Goal: Navigation & Orientation: Find specific page/section

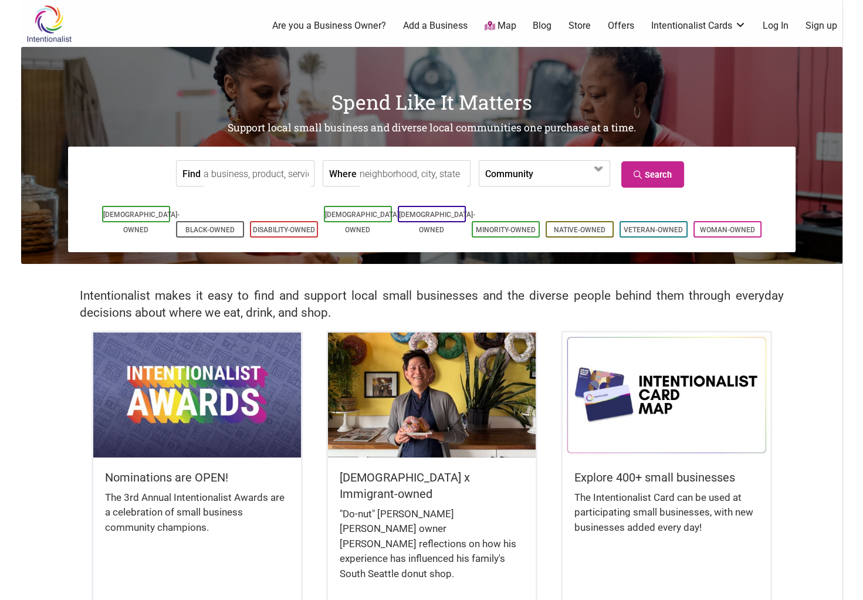
click at [771, 28] on link "Log In" at bounding box center [775, 25] width 26 height 13
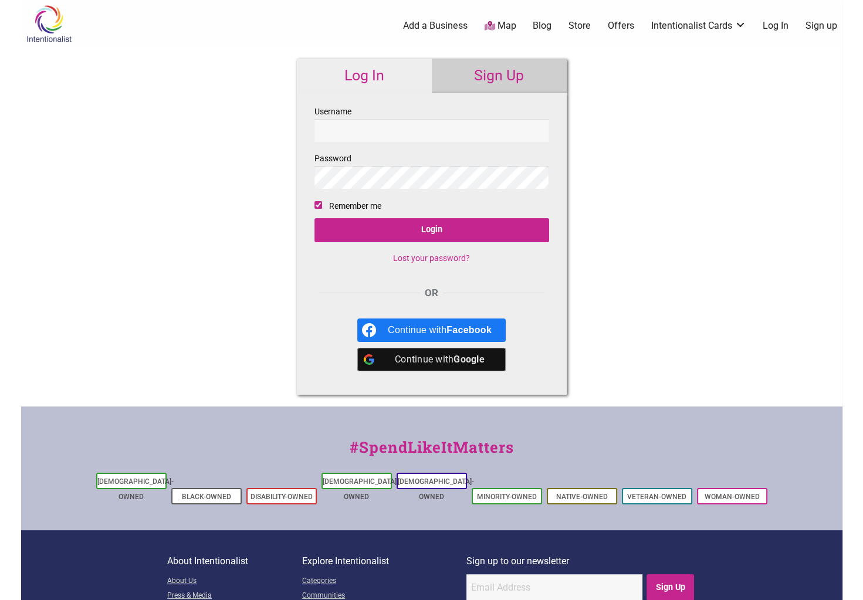
click at [395, 130] on input "Username" at bounding box center [431, 130] width 235 height 23
type input "roekfqhd@gmail.com"
click at [582, 26] on link "Store" at bounding box center [579, 25] width 22 height 13
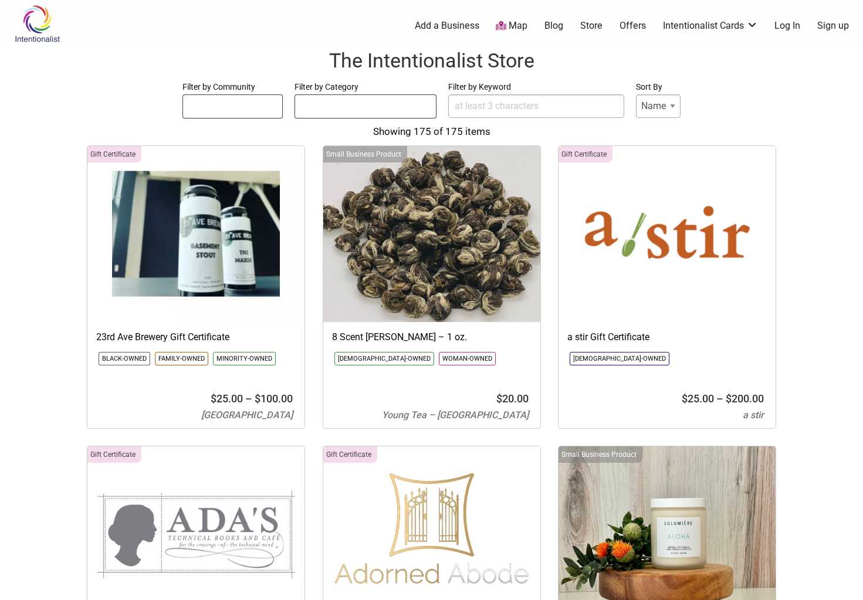
select select
click at [225, 102] on ul at bounding box center [232, 104] width 99 height 19
click at [379, 114] on span at bounding box center [365, 106] width 142 height 25
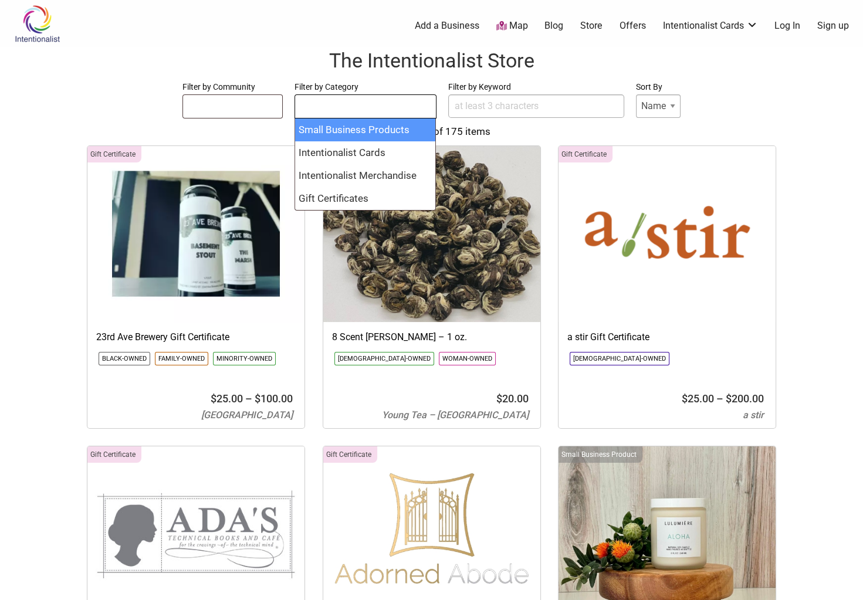
click at [503, 95] on input "Filter by Keyword" at bounding box center [536, 105] width 176 height 23
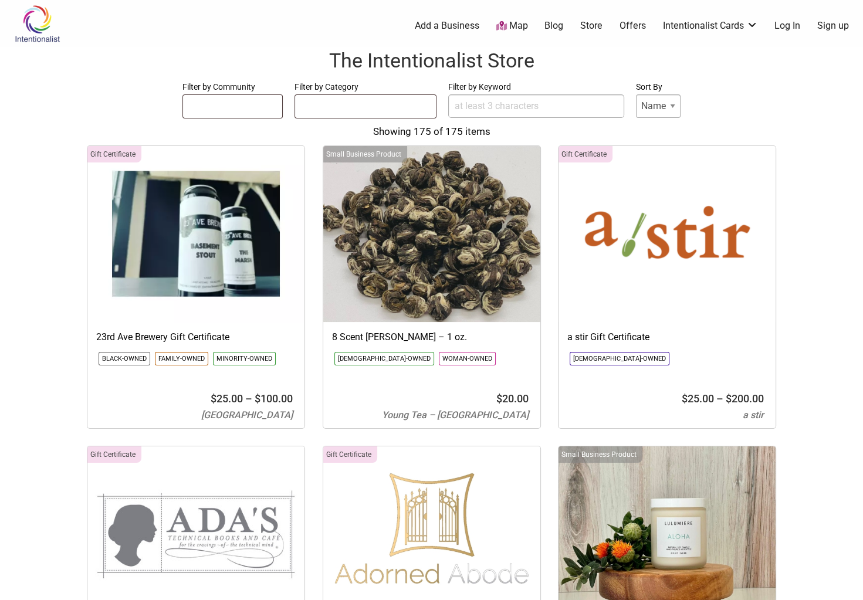
click at [521, 27] on link "Map" at bounding box center [512, 25] width 32 height 13
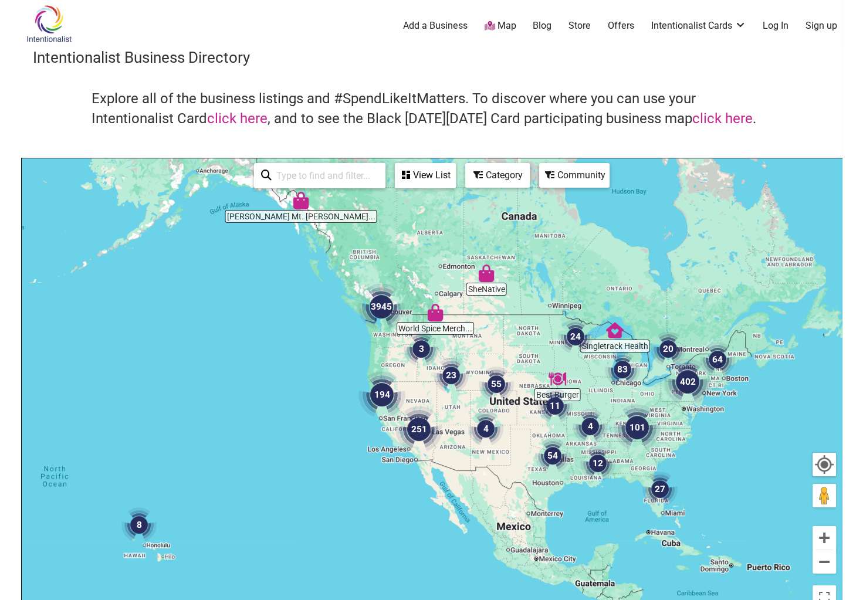
click at [384, 327] on img "3945" at bounding box center [381, 306] width 47 height 47
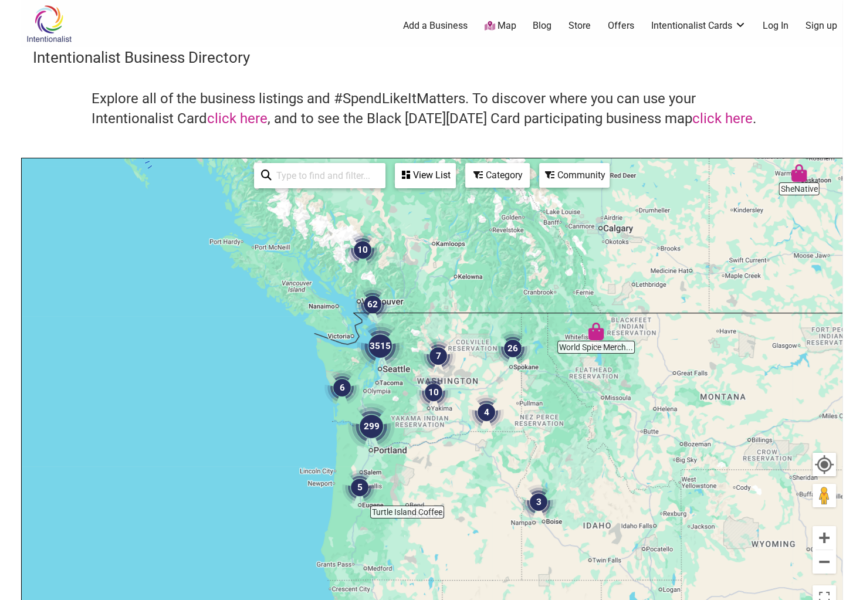
click at [391, 367] on img "3515" at bounding box center [380, 346] width 47 height 47
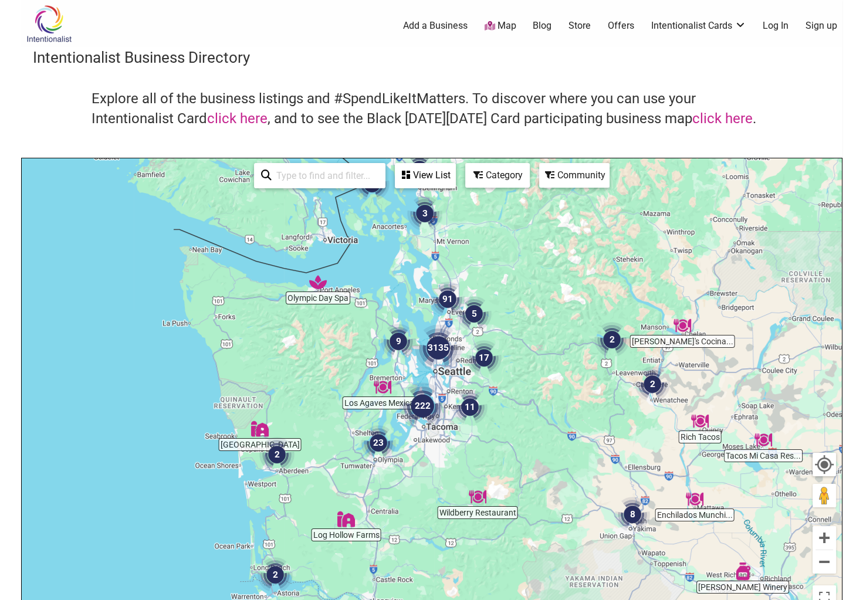
click at [457, 333] on img "3135" at bounding box center [438, 347] width 47 height 47
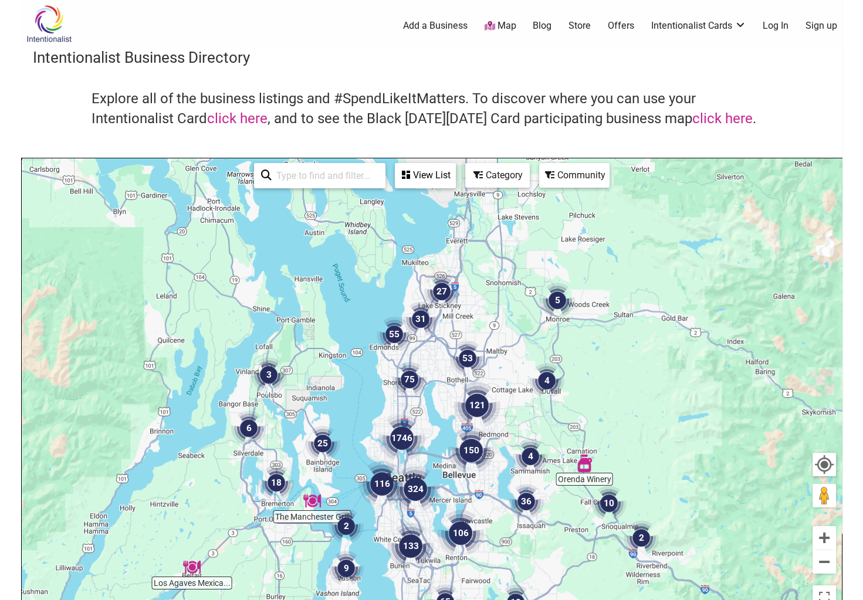
click at [466, 382] on img "121" at bounding box center [476, 405] width 47 height 47
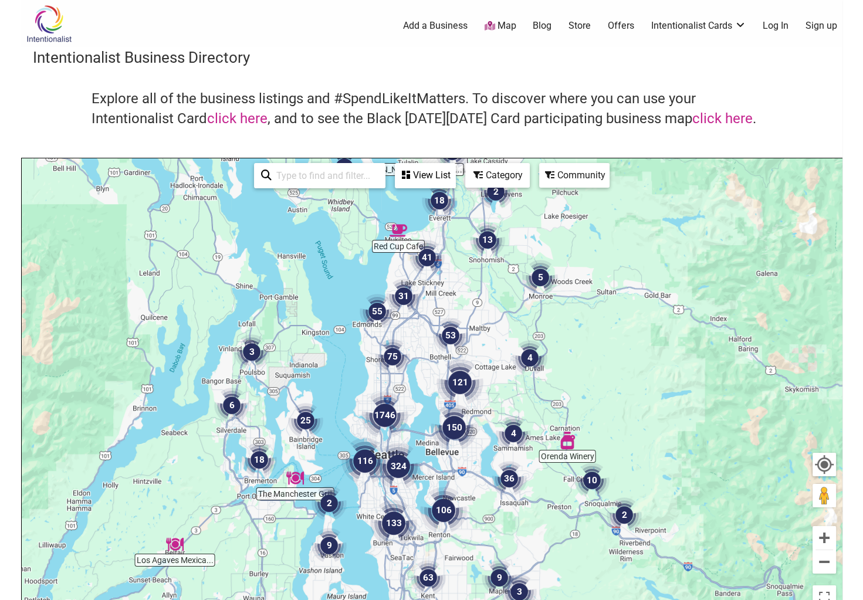
click at [471, 404] on img "150" at bounding box center [453, 427] width 47 height 47
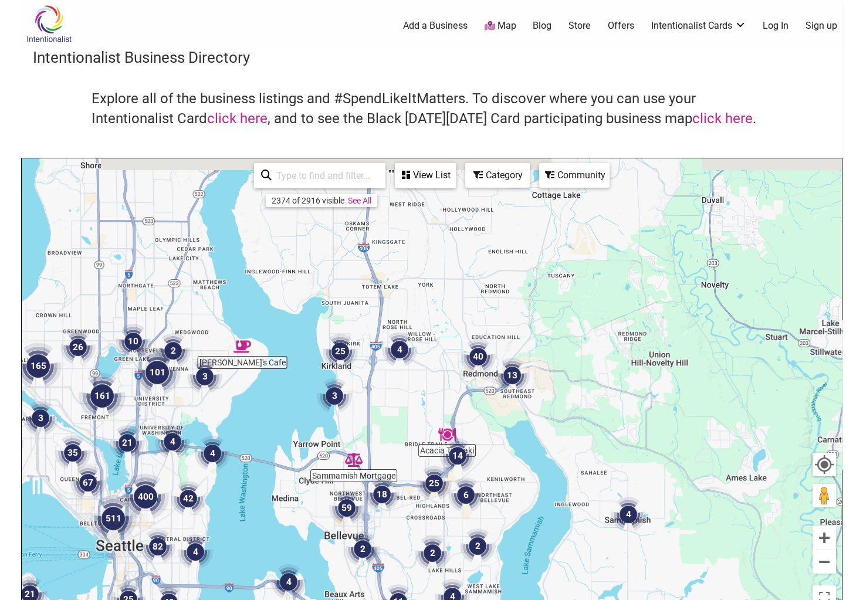
drag, startPoint x: 426, startPoint y: 297, endPoint x: 408, endPoint y: 494, distance: 197.9
click at [408, 494] on div "To navigate, press the arrow keys." at bounding box center [432, 386] width 820 height 456
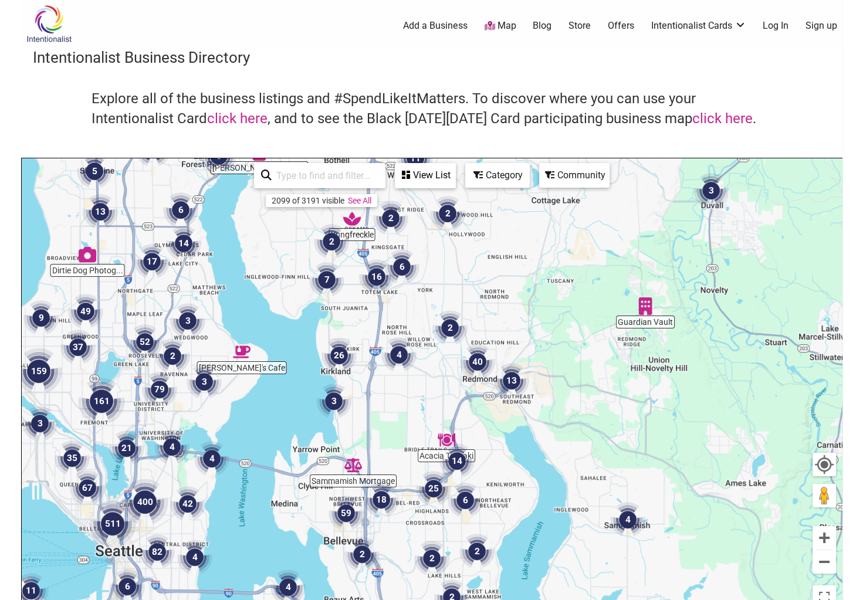
click at [359, 364] on div "To navigate, press the arrow keys." at bounding box center [432, 386] width 820 height 456
click at [331, 333] on div "To navigate, press the arrow keys." at bounding box center [432, 386] width 820 height 456
click at [335, 351] on img "26" at bounding box center [338, 355] width 35 height 35
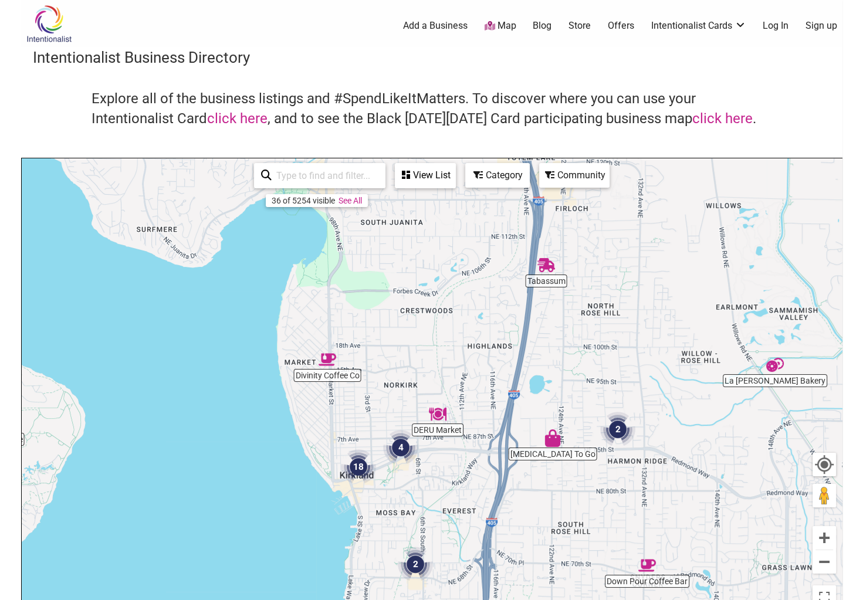
drag, startPoint x: 460, startPoint y: 323, endPoint x: 410, endPoint y: 416, distance: 105.7
click at [410, 416] on div "To navigate, press the arrow keys." at bounding box center [432, 386] width 820 height 456
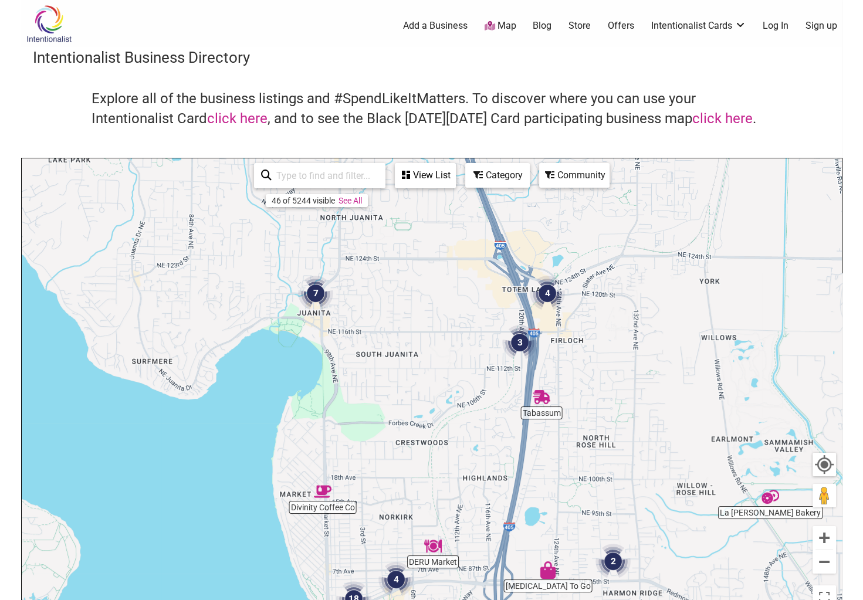
drag, startPoint x: 433, startPoint y: 318, endPoint x: 429, endPoint y: 452, distance: 133.8
click at [429, 452] on div "To navigate, press the arrow keys." at bounding box center [432, 386] width 820 height 456
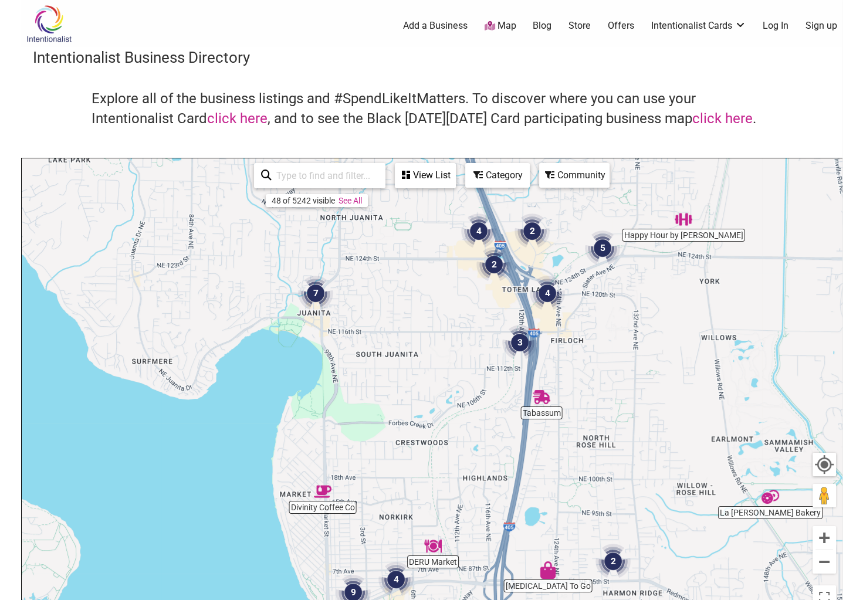
click at [317, 295] on img "7" at bounding box center [315, 293] width 35 height 35
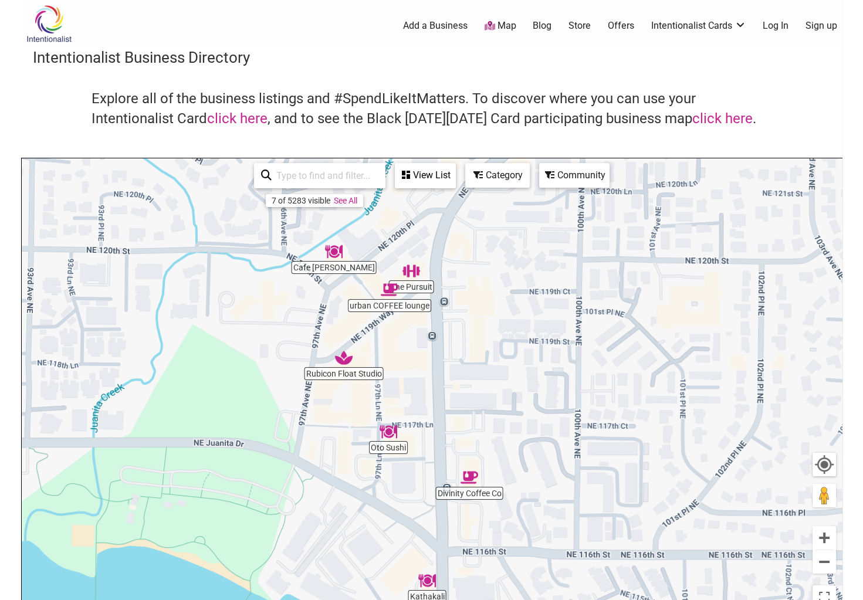
drag, startPoint x: 468, startPoint y: 325, endPoint x: 437, endPoint y: 365, distance: 50.1
click at [437, 365] on div "To navigate, press the arrow keys." at bounding box center [432, 386] width 820 height 456
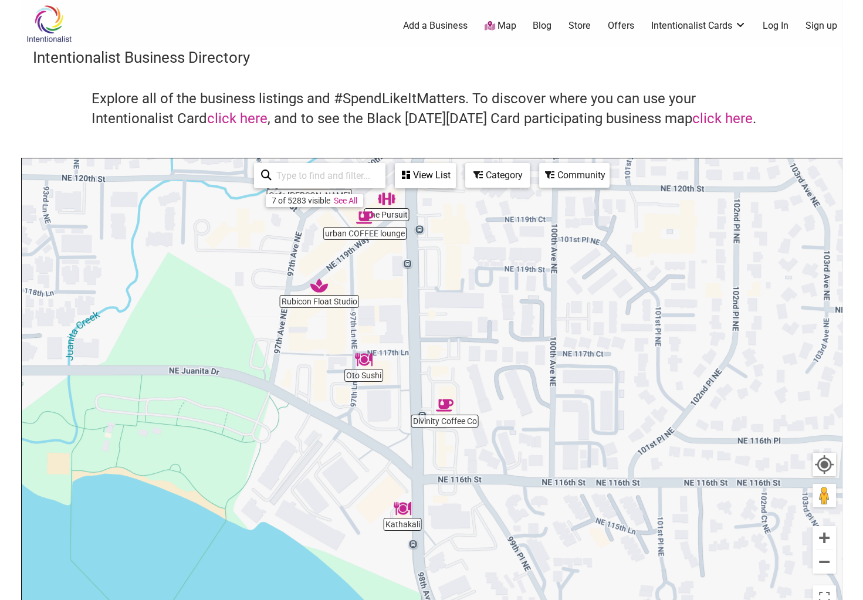
drag, startPoint x: 552, startPoint y: 520, endPoint x: 528, endPoint y: 445, distance: 79.0
click at [528, 445] on div "To navigate, press the arrow keys." at bounding box center [432, 386] width 820 height 456
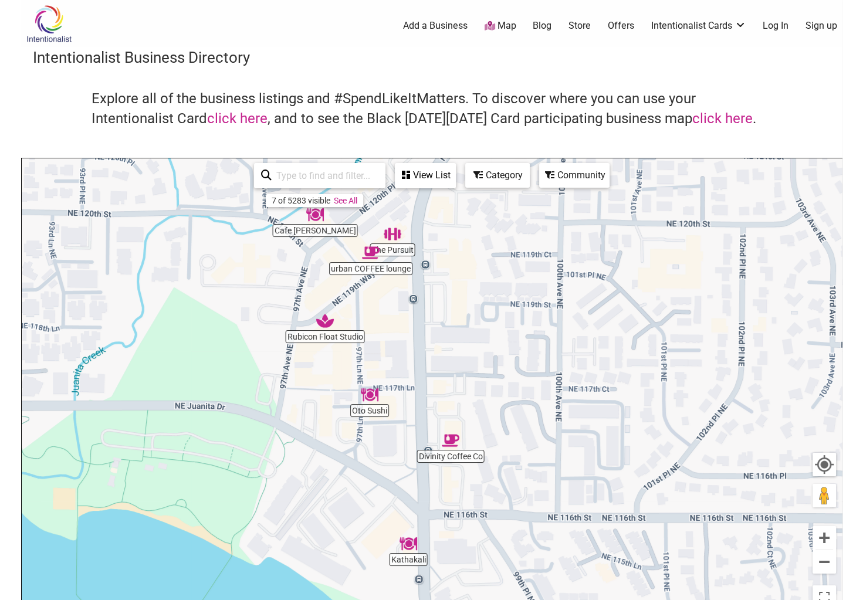
drag, startPoint x: 460, startPoint y: 289, endPoint x: 466, endPoint y: 328, distance: 39.1
click at [466, 328] on div "To navigate, press the arrow keys." at bounding box center [432, 386] width 820 height 456
click at [330, 328] on img "Rubicon Float Studio" at bounding box center [325, 321] width 18 height 18
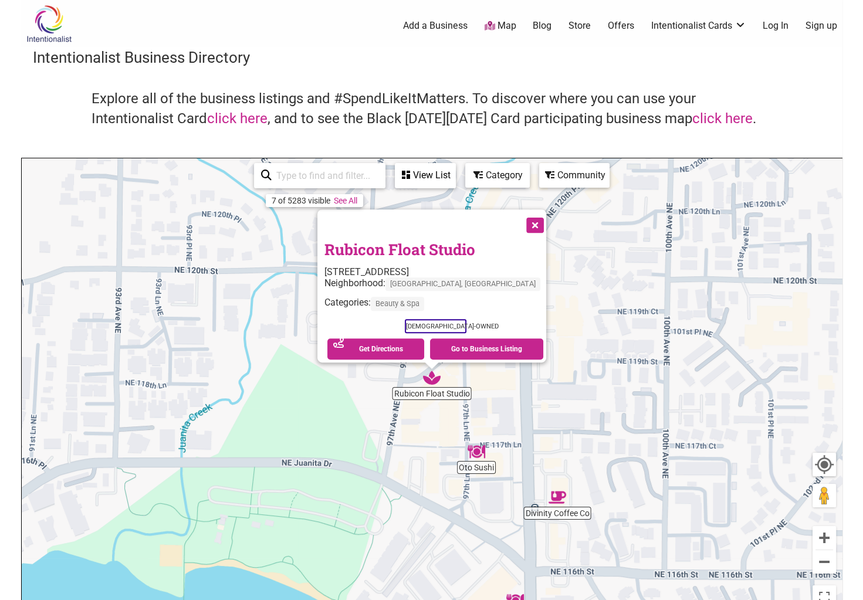
click at [589, 341] on div "To navigate, press the arrow keys. Rubicon Float Studio 9715 NE 119th Way, Kirk…" at bounding box center [432, 386] width 820 height 456
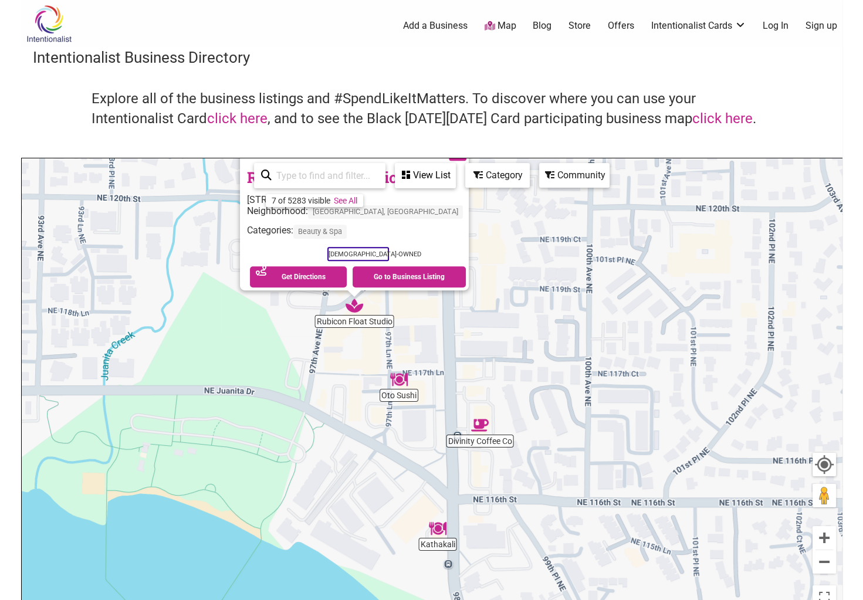
drag, startPoint x: 551, startPoint y: 432, endPoint x: 463, endPoint y: 352, distance: 118.7
click at [463, 352] on div "To navigate, press the arrow keys. Rubicon Float Studio 9715 NE 119th Way, Kirk…" at bounding box center [432, 386] width 820 height 456
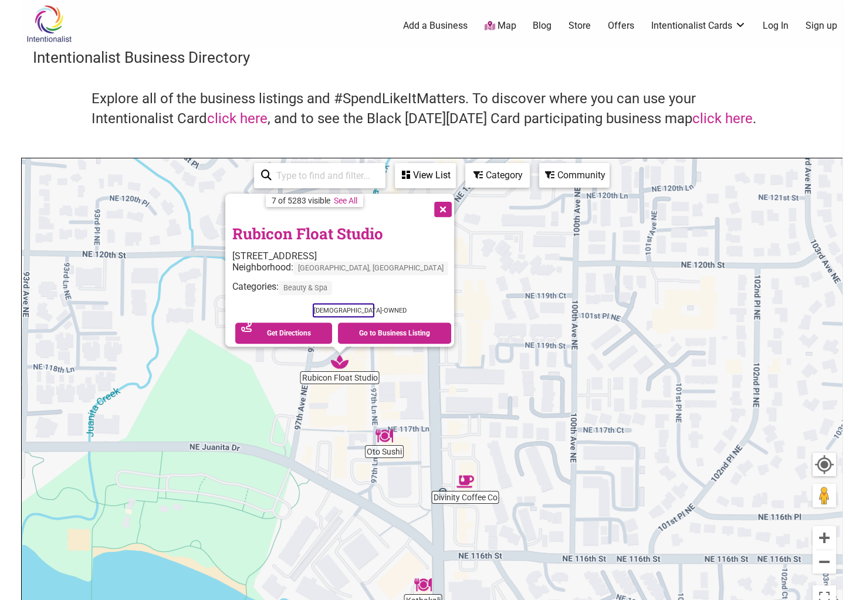
drag, startPoint x: 535, startPoint y: 419, endPoint x: 417, endPoint y: 254, distance: 203.4
click at [425, 267] on div "To navigate, press the arrow keys. Rubicon Float Studio 9715 NE 119th Way, Kirk…" at bounding box center [432, 386] width 820 height 456
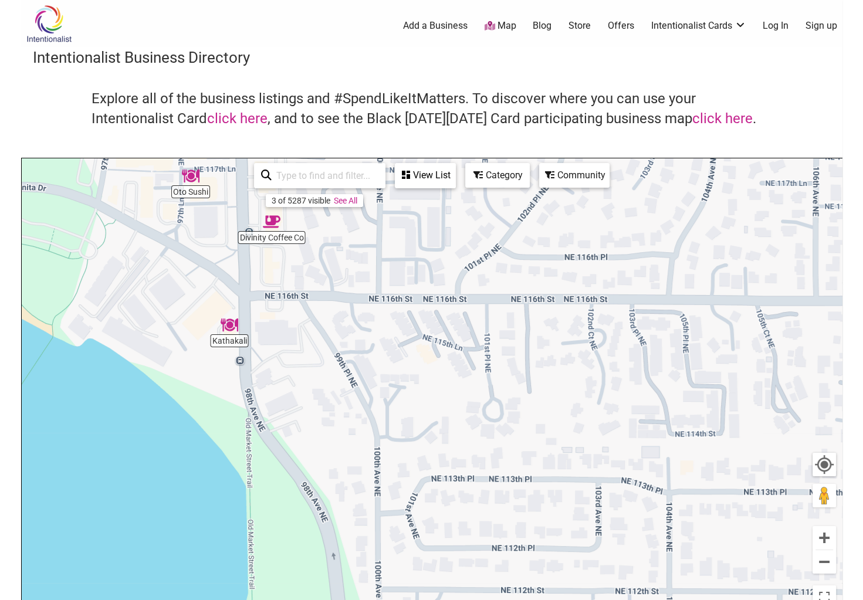
drag, startPoint x: 419, startPoint y: 321, endPoint x: 436, endPoint y: 333, distance: 21.0
click at [435, 333] on div "To navigate, press the arrow keys." at bounding box center [432, 386] width 820 height 456
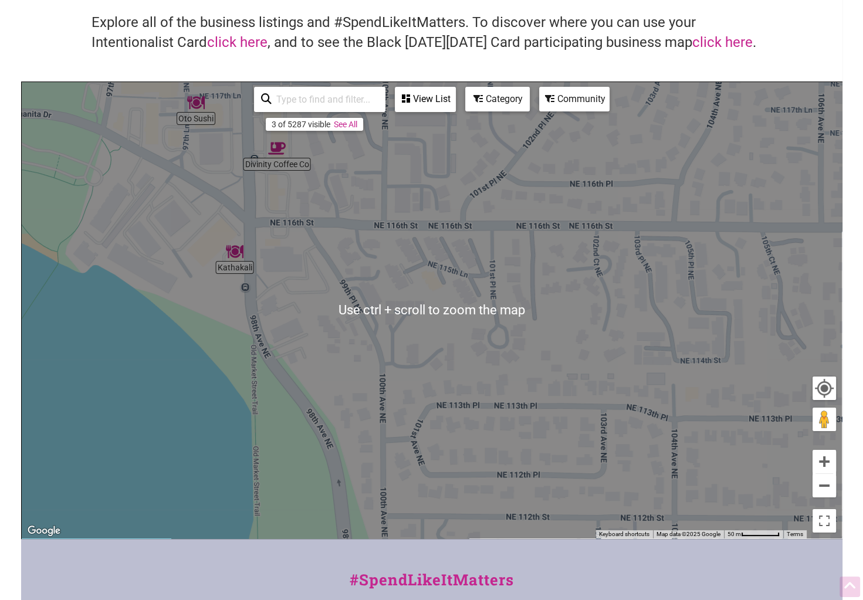
scroll to position [78, 0]
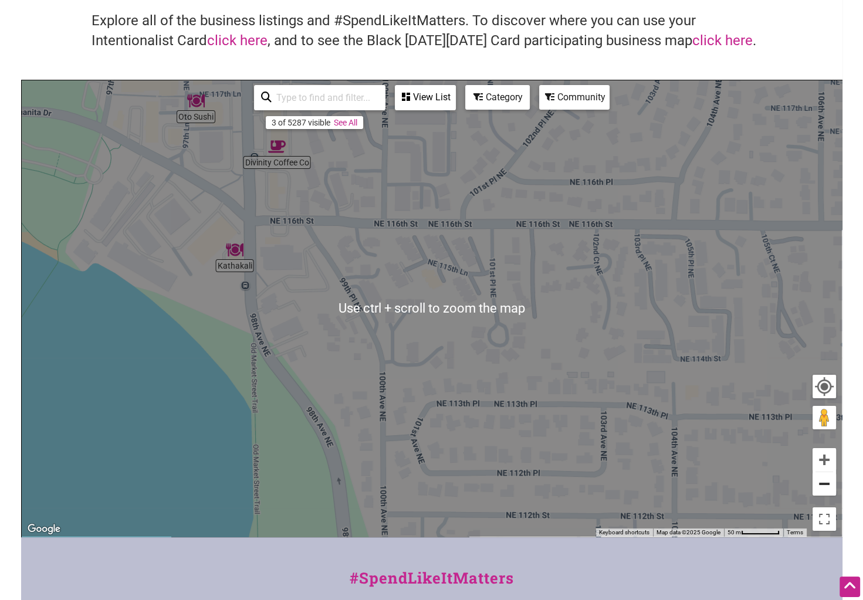
click at [830, 488] on button "Zoom out" at bounding box center [823, 483] width 23 height 23
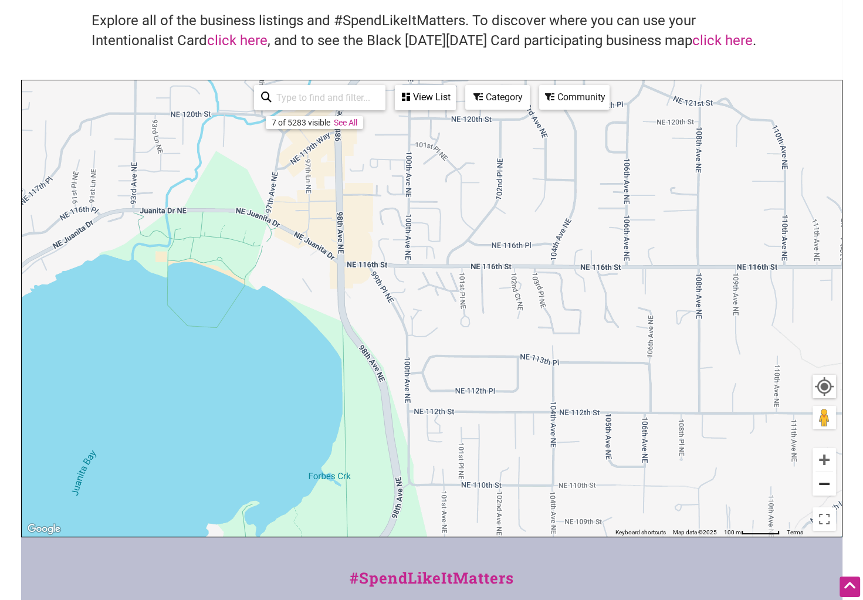
click at [829, 488] on button "Zoom out" at bounding box center [823, 483] width 23 height 23
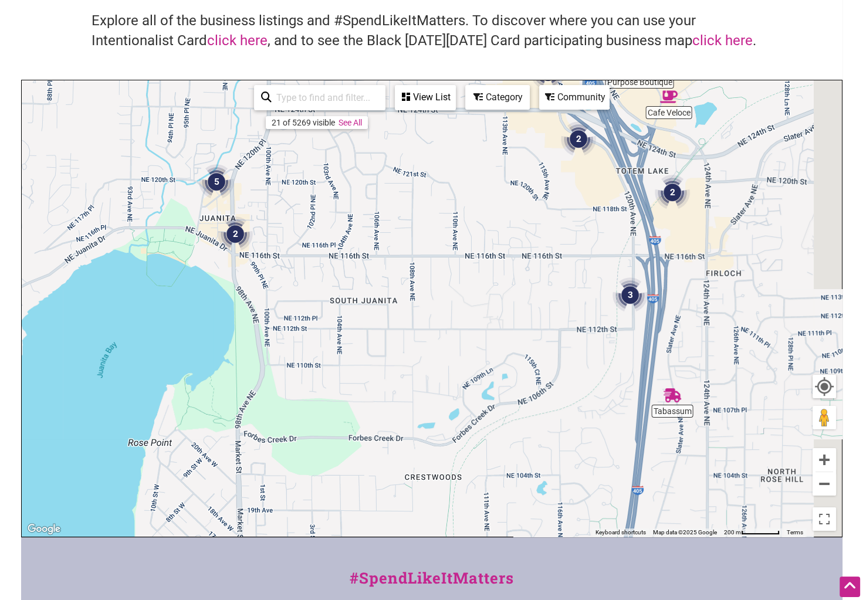
drag, startPoint x: 576, startPoint y: 413, endPoint x: 422, endPoint y: 322, distance: 179.0
click at [422, 322] on div "To navigate, press the arrow keys." at bounding box center [432, 308] width 820 height 456
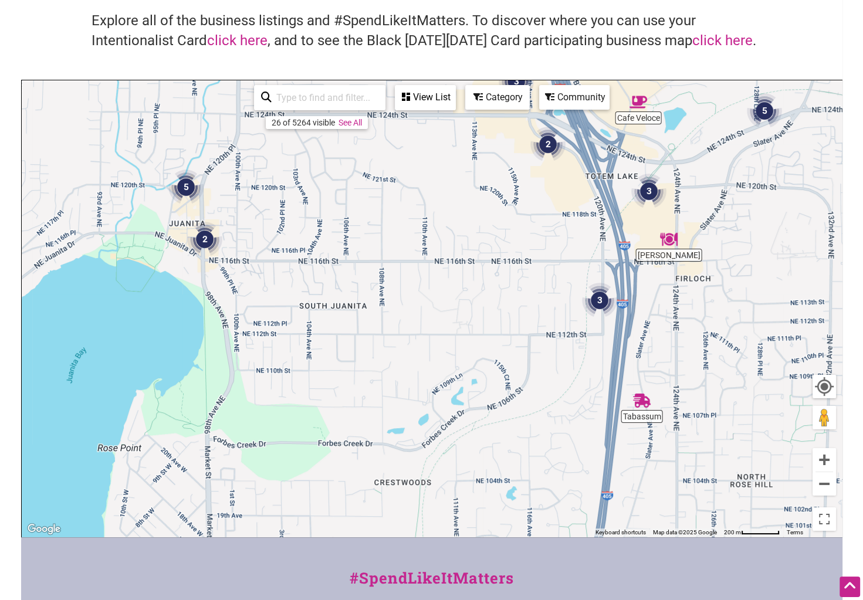
drag, startPoint x: 722, startPoint y: 349, endPoint x: 694, endPoint y: 357, distance: 28.8
click at [694, 357] on div "To navigate, press the arrow keys." at bounding box center [432, 308] width 820 height 456
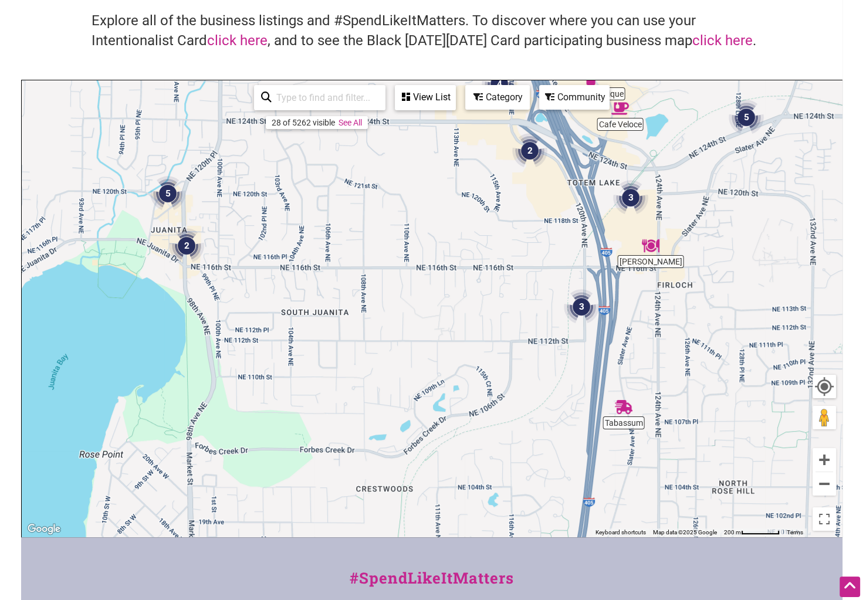
click at [578, 315] on img "3" at bounding box center [581, 306] width 35 height 35
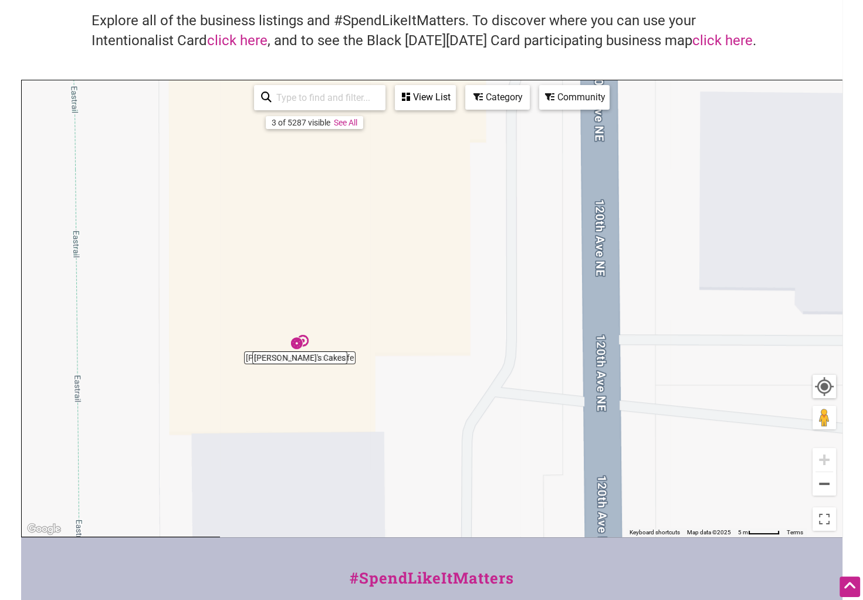
drag, startPoint x: 344, startPoint y: 345, endPoint x: 510, endPoint y: 350, distance: 166.0
click at [510, 350] on div "To navigate, press the arrow keys." at bounding box center [432, 308] width 820 height 456
click at [342, 359] on div "To navigate, press the arrow keys." at bounding box center [432, 308] width 820 height 456
click at [336, 359] on div "To navigate, press the arrow keys." at bounding box center [432, 308] width 820 height 456
click at [266, 361] on div "To navigate, press the arrow keys." at bounding box center [432, 308] width 820 height 456
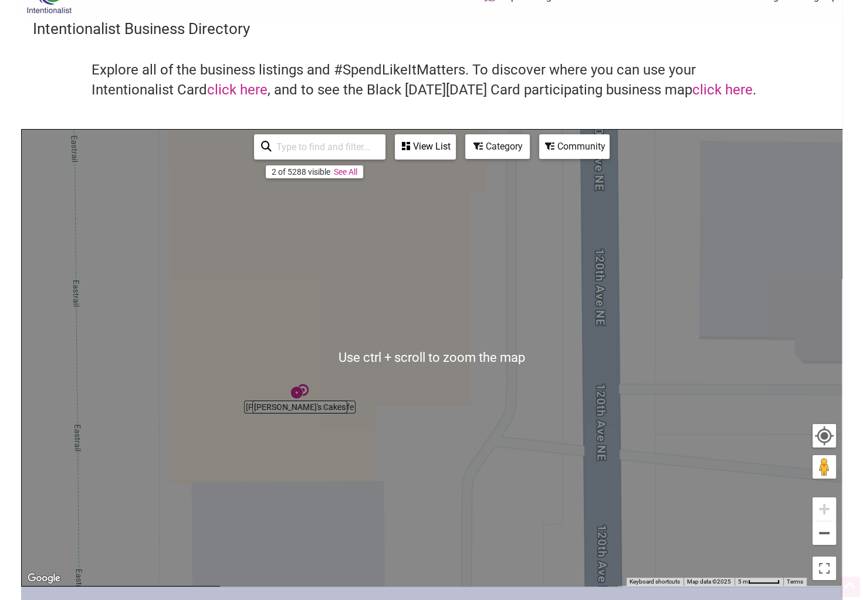
scroll to position [0, 0]
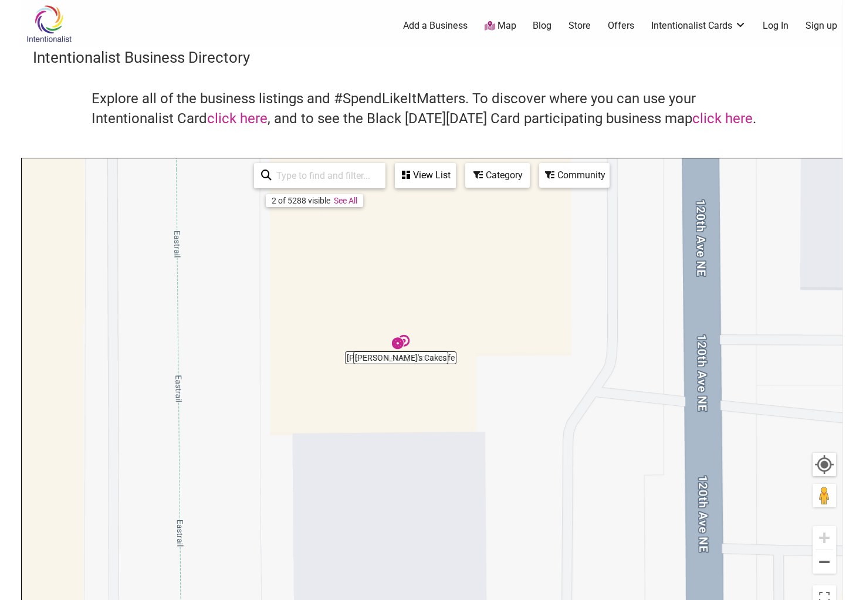
drag, startPoint x: 490, startPoint y: 533, endPoint x: 752, endPoint y: 511, distance: 263.0
click at [578, 470] on div "To navigate, press the arrow keys." at bounding box center [432, 386] width 820 height 456
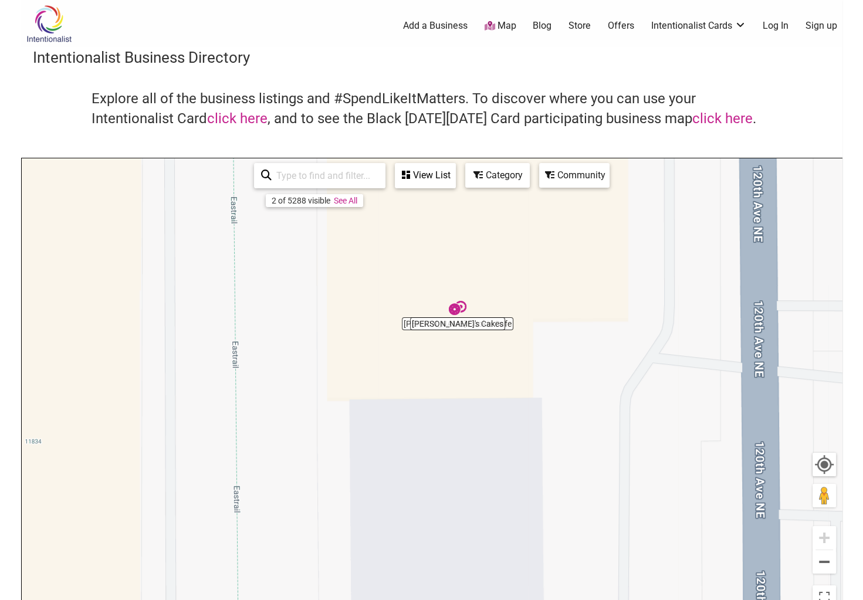
click at [492, 383] on div "To navigate, press the arrow keys." at bounding box center [432, 386] width 820 height 456
click at [419, 327] on div "To navigate, press the arrow keys." at bounding box center [432, 386] width 820 height 456
click at [439, 319] on div "To navigate, press the arrow keys." at bounding box center [432, 386] width 820 height 456
click at [456, 322] on div "To navigate, press the arrow keys." at bounding box center [432, 386] width 820 height 456
click at [479, 366] on div "To navigate, press the arrow keys." at bounding box center [432, 386] width 820 height 456
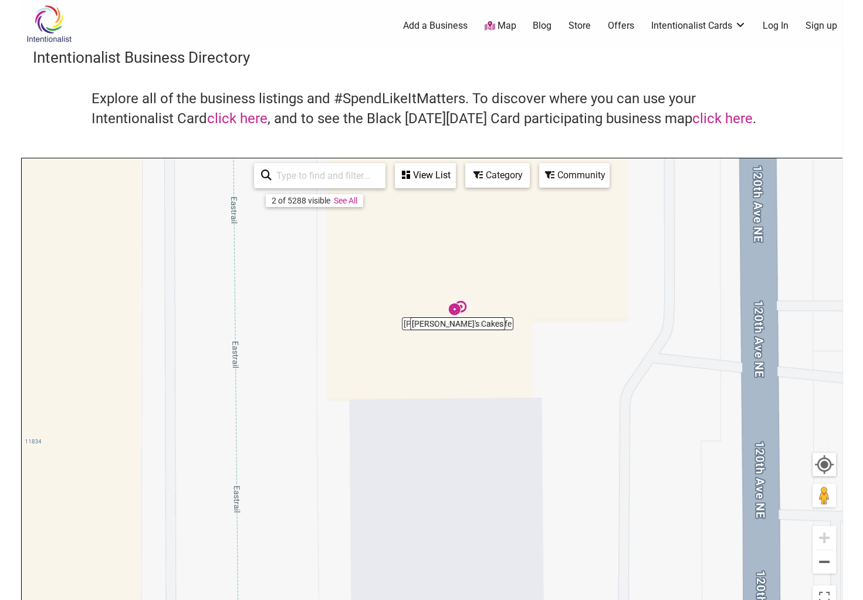
click at [490, 317] on div "To navigate, press the arrow keys." at bounding box center [432, 386] width 820 height 456
click at [457, 300] on img "Fumie's Cakes" at bounding box center [458, 308] width 18 height 18
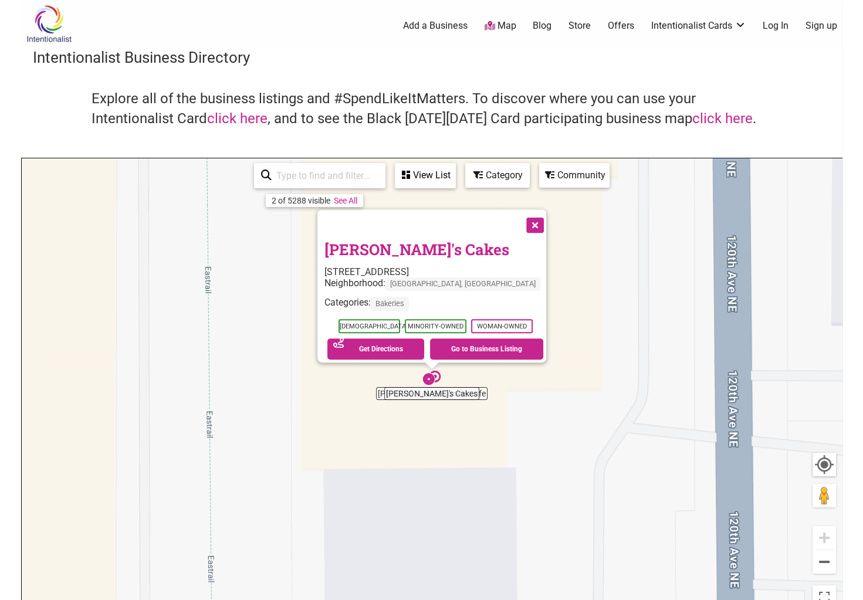
click at [600, 318] on div "To navigate, press the arrow keys. Fumie's Cakes 11251 120th Ave NE #110, Kirkl…" at bounding box center [432, 386] width 820 height 456
click at [436, 397] on div "To navigate, press the arrow keys. Fumie's Cakes 11251 120th Ave NE #110, Kirkl…" at bounding box center [432, 386] width 820 height 456
click at [395, 395] on div "To navigate, press the arrow keys. Fumie's Cakes 11251 120th Ave NE #110, Kirkl…" at bounding box center [432, 386] width 820 height 456
click at [483, 396] on div "To navigate, press the arrow keys. Fumie's Cakes 11251 120th Ave NE #110, Kirkl…" at bounding box center [432, 386] width 820 height 456
click at [523, 219] on button "Close" at bounding box center [533, 223] width 29 height 29
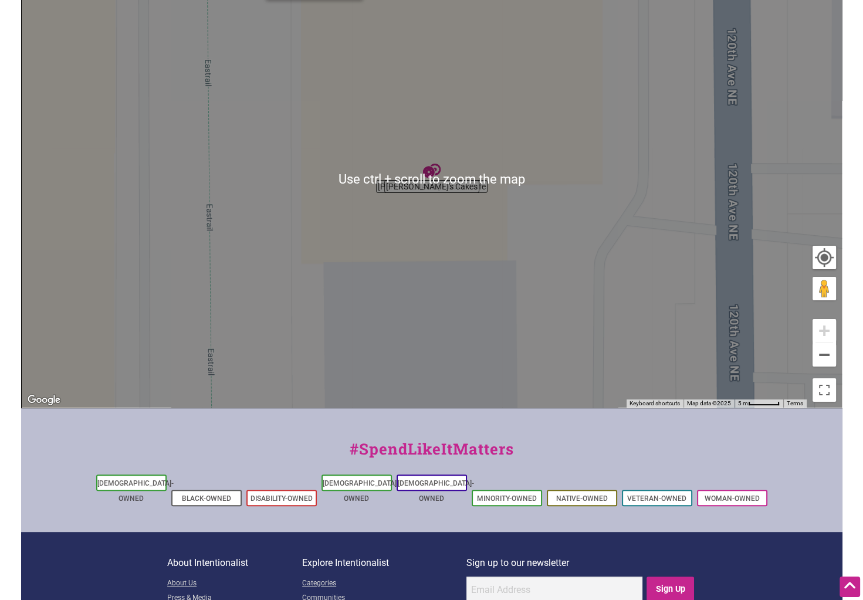
scroll to position [195, 0]
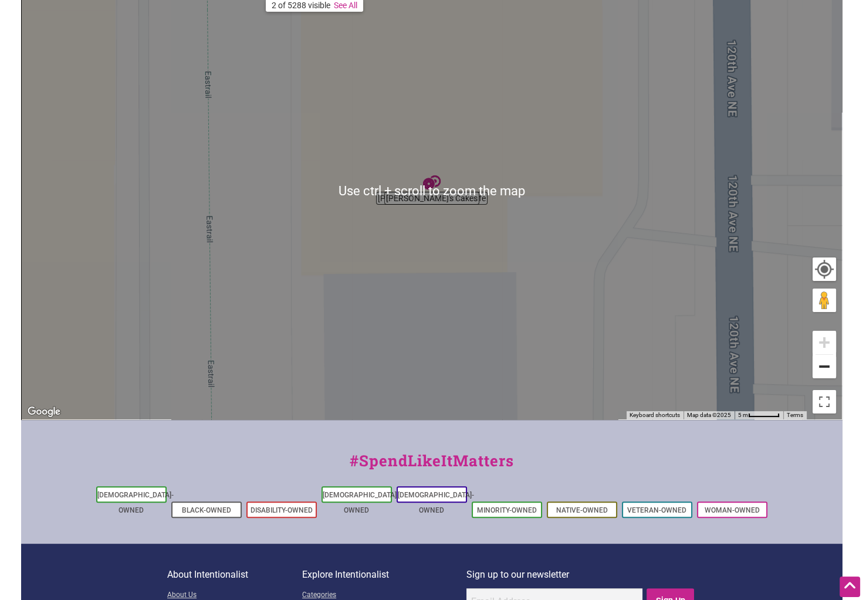
click at [823, 367] on button "Zoom out" at bounding box center [823, 366] width 23 height 23
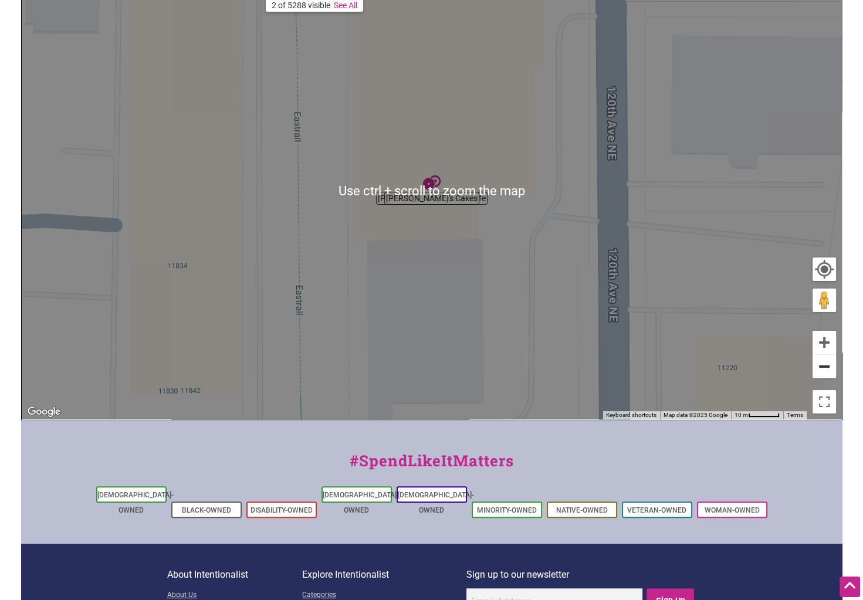
click at [823, 367] on button "Zoom out" at bounding box center [823, 366] width 23 height 23
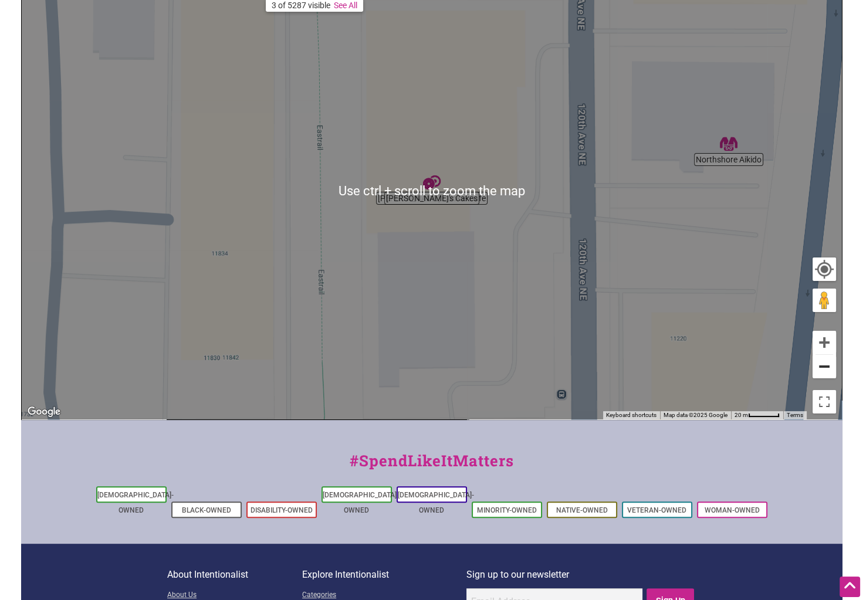
click at [823, 367] on button "Zoom out" at bounding box center [823, 366] width 23 height 23
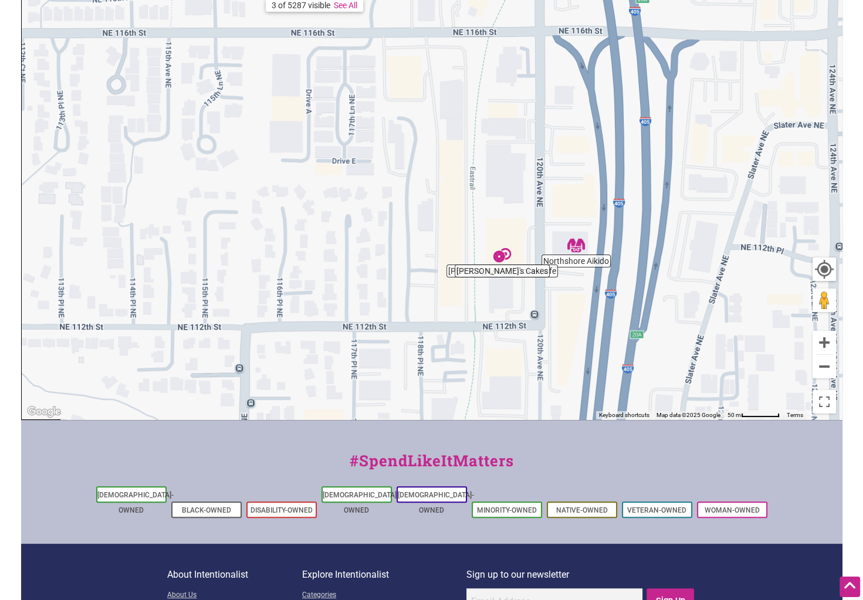
drag, startPoint x: 480, startPoint y: 271, endPoint x: 551, endPoint y: 346, distance: 103.3
click at [551, 346] on div "To navigate, press the arrow keys." at bounding box center [432, 191] width 820 height 456
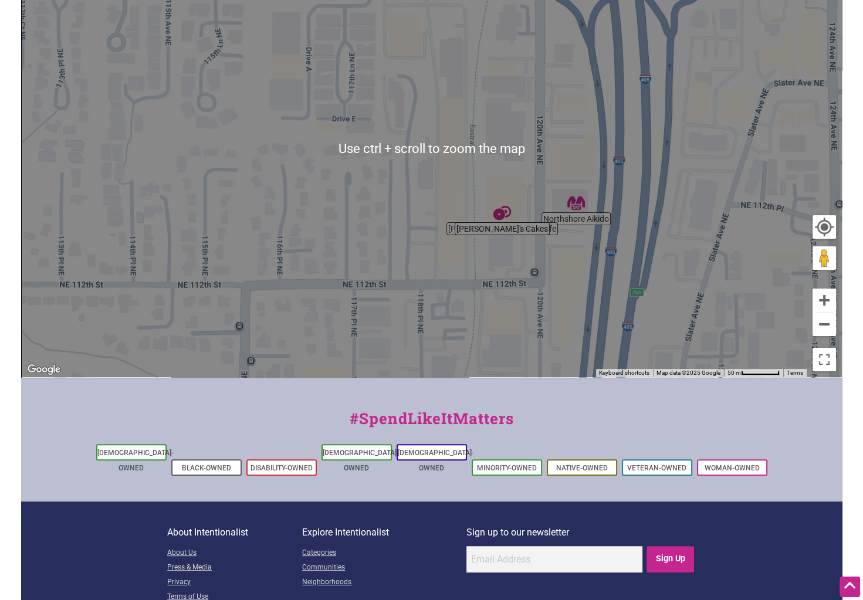
scroll to position [273, 0]
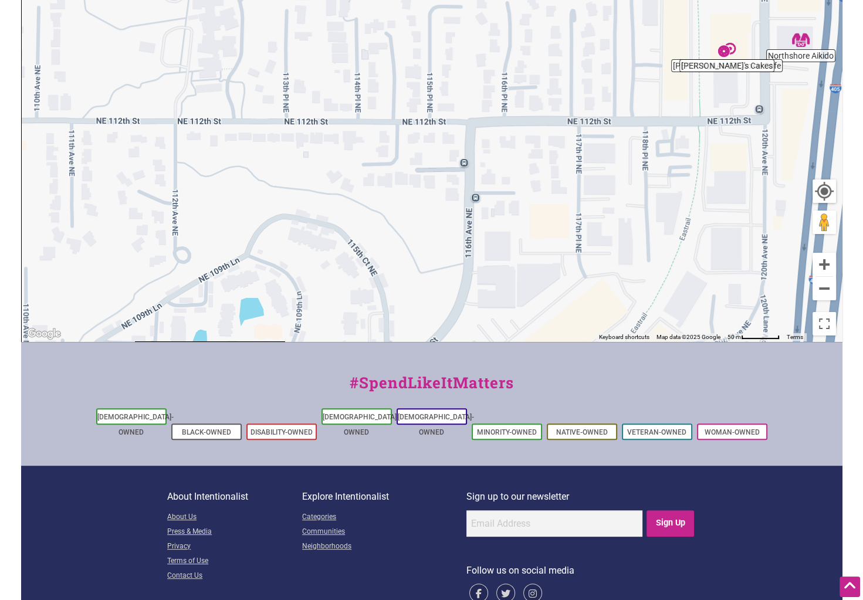
drag, startPoint x: 232, startPoint y: 200, endPoint x: 470, endPoint y: 67, distance: 272.3
click at [470, 67] on div "To navigate, press the arrow keys." at bounding box center [432, 113] width 820 height 456
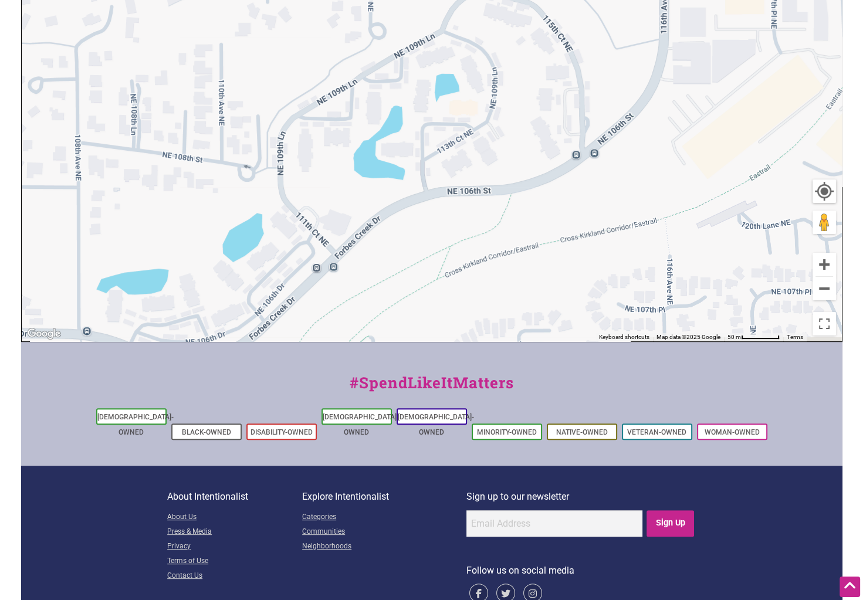
drag, startPoint x: 365, startPoint y: 247, endPoint x: 551, endPoint y: 30, distance: 286.6
click at [551, 30] on div "To navigate, press the arrow keys." at bounding box center [432, 113] width 820 height 456
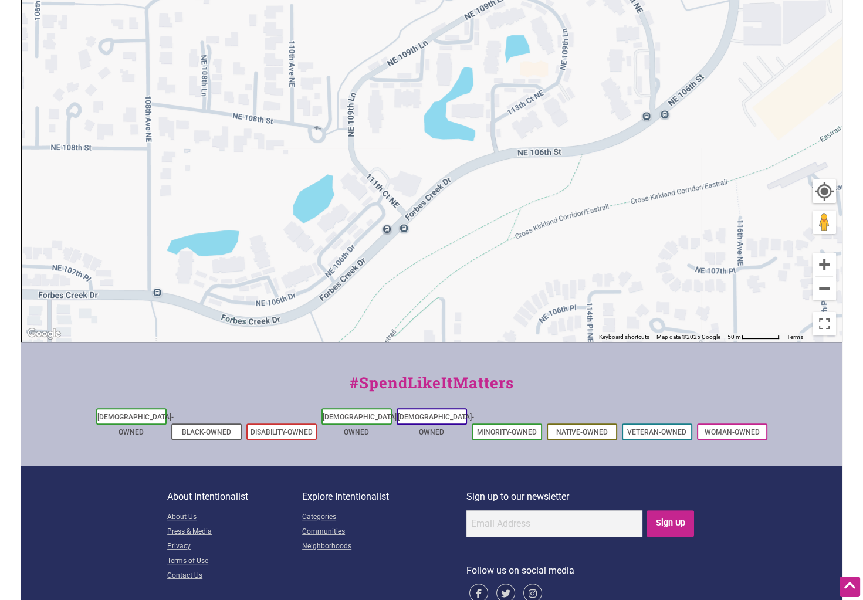
drag, startPoint x: 452, startPoint y: 207, endPoint x: 795, endPoint y: 196, distance: 342.7
click at [619, 108] on div "To navigate, press the arrow keys." at bounding box center [432, 113] width 820 height 456
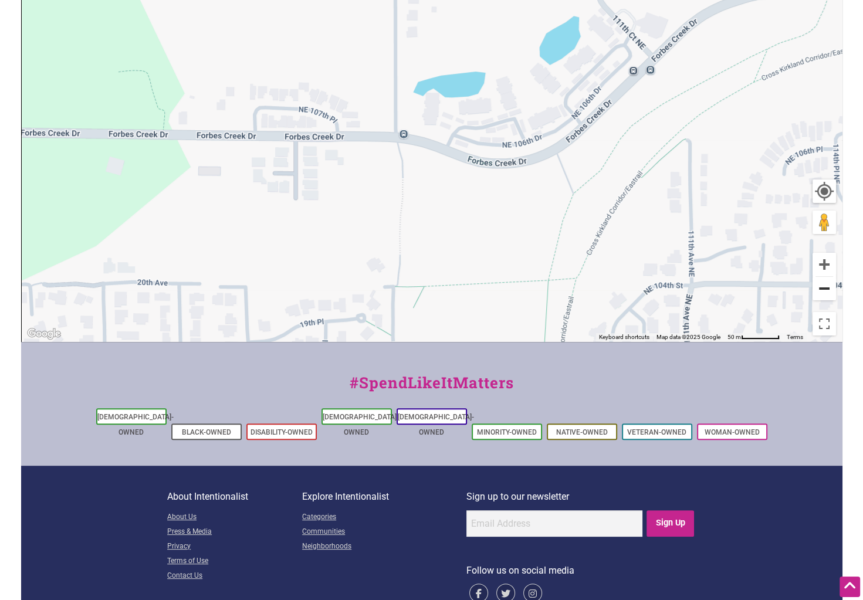
click at [827, 286] on button "Zoom out" at bounding box center [823, 288] width 23 height 23
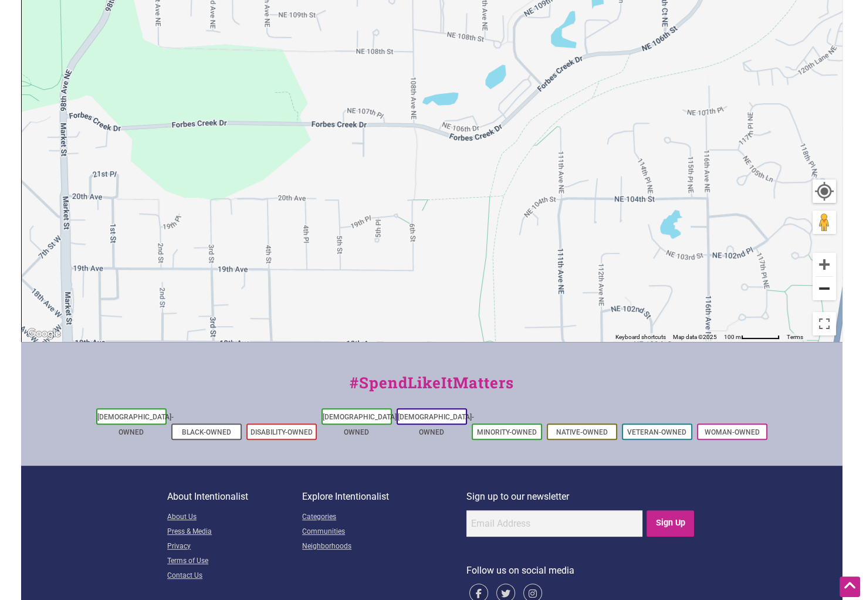
click at [827, 286] on button "Zoom out" at bounding box center [823, 288] width 23 height 23
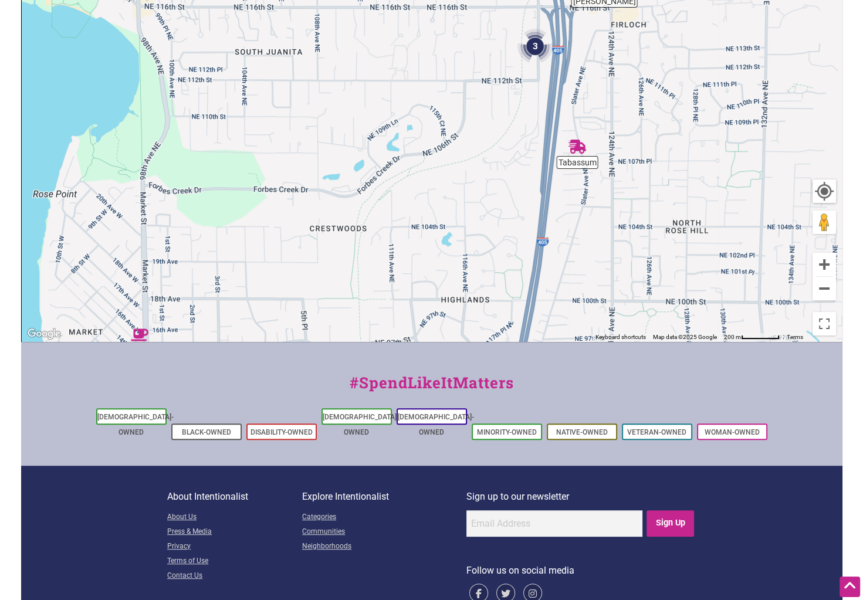
drag, startPoint x: 513, startPoint y: 133, endPoint x: 404, endPoint y: 208, distance: 131.9
click at [404, 208] on div "To navigate, press the arrow keys." at bounding box center [432, 113] width 820 height 456
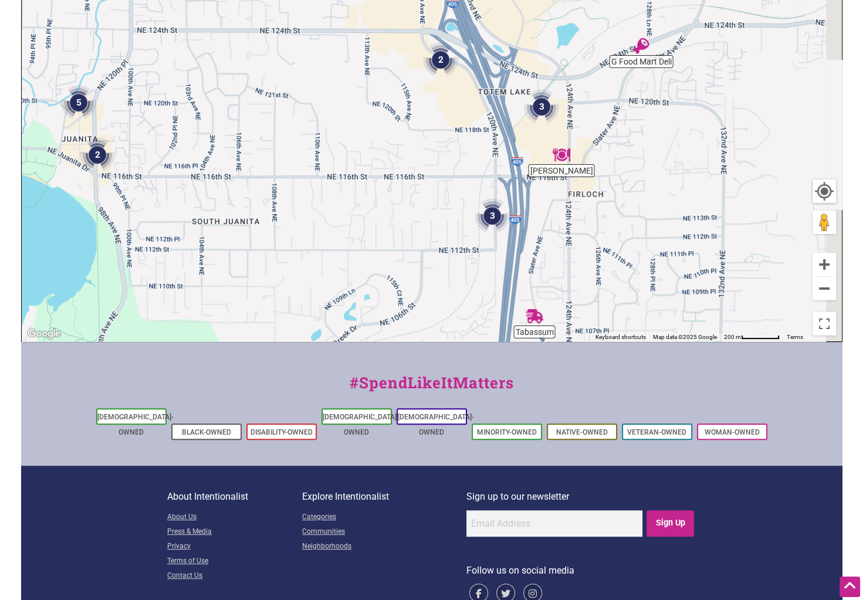
drag, startPoint x: 619, startPoint y: 73, endPoint x: 581, endPoint y: 231, distance: 162.9
click at [579, 248] on div "To navigate, press the arrow keys." at bounding box center [432, 113] width 820 height 456
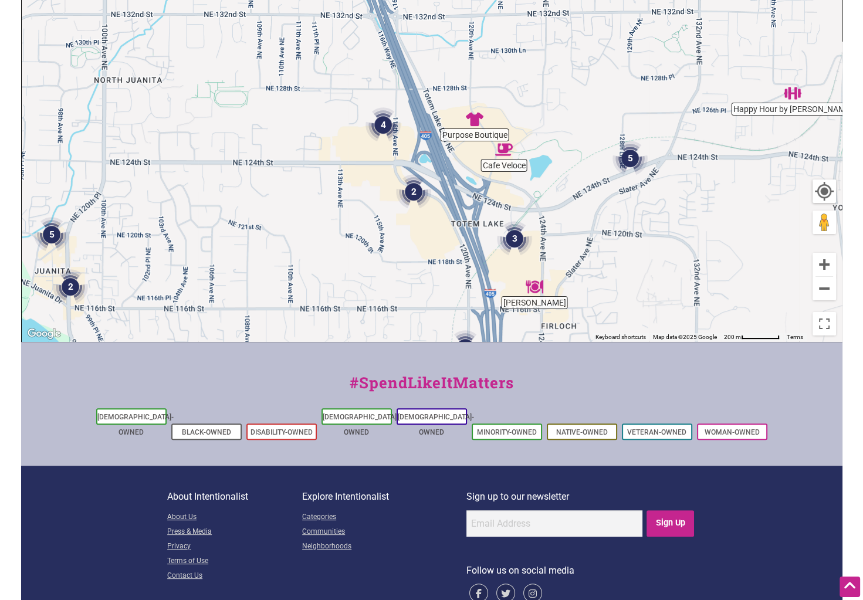
drag, startPoint x: 630, startPoint y: 124, endPoint x: 607, endPoint y: 245, distance: 123.1
click at [607, 245] on div "To navigate, press the arrow keys." at bounding box center [432, 113] width 820 height 456
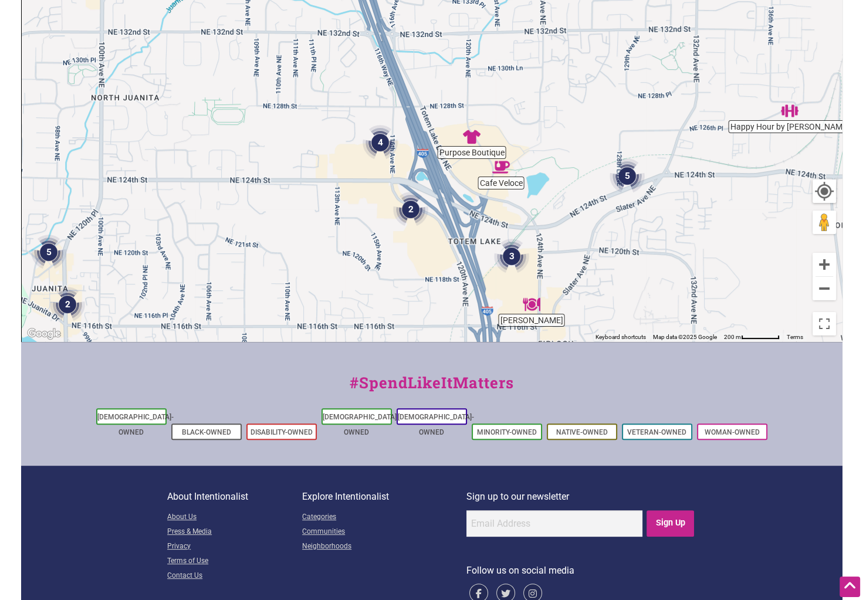
click at [630, 177] on img "5" at bounding box center [626, 175] width 35 height 35
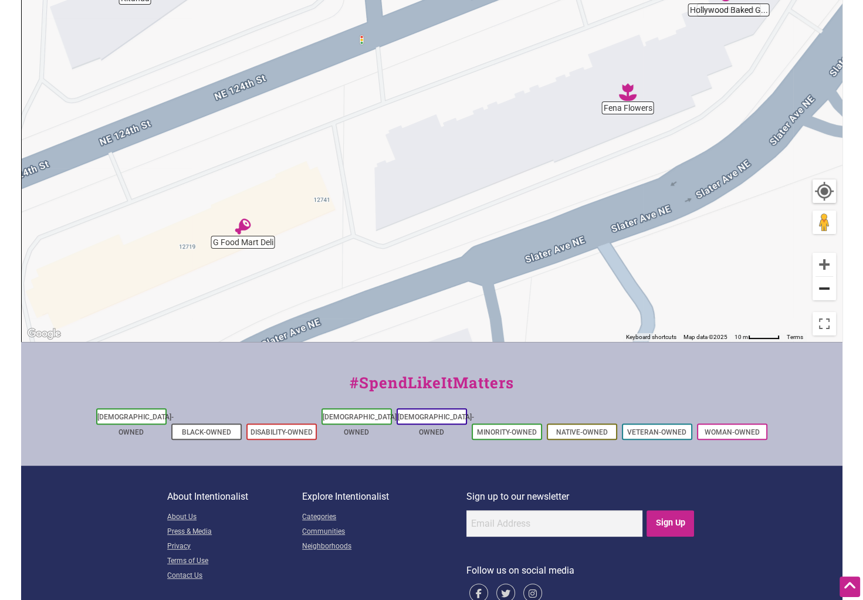
click at [821, 288] on button "Zoom out" at bounding box center [823, 288] width 23 height 23
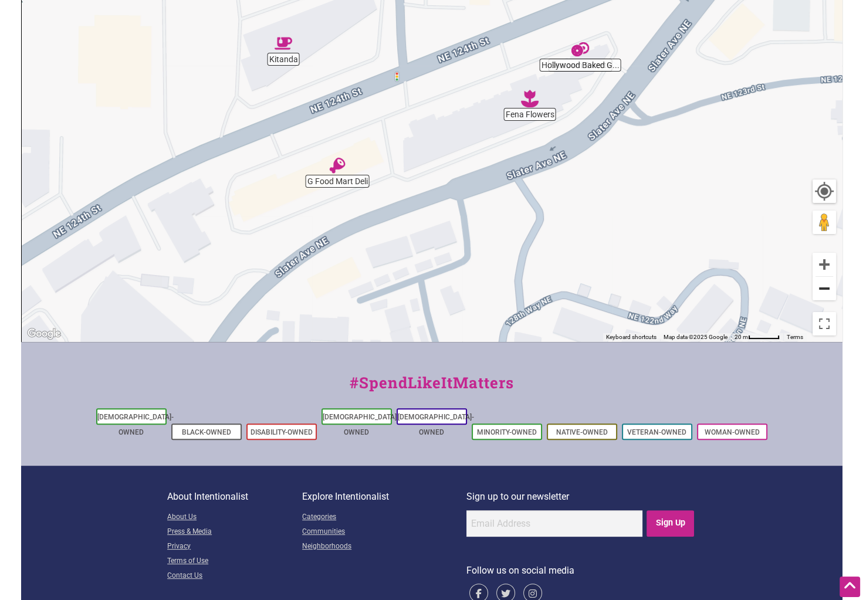
click at [827, 287] on button "Zoom out" at bounding box center [823, 288] width 23 height 23
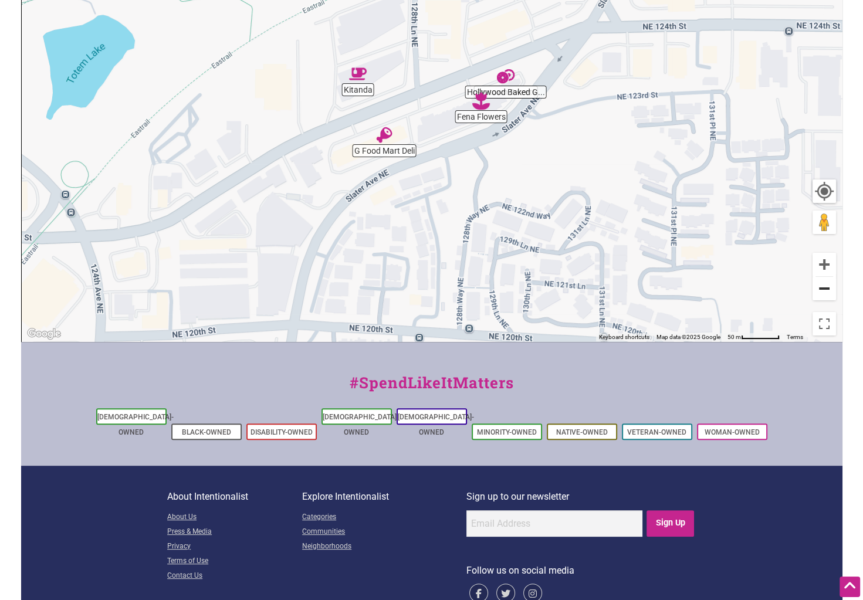
click at [827, 287] on button "Zoom out" at bounding box center [823, 288] width 23 height 23
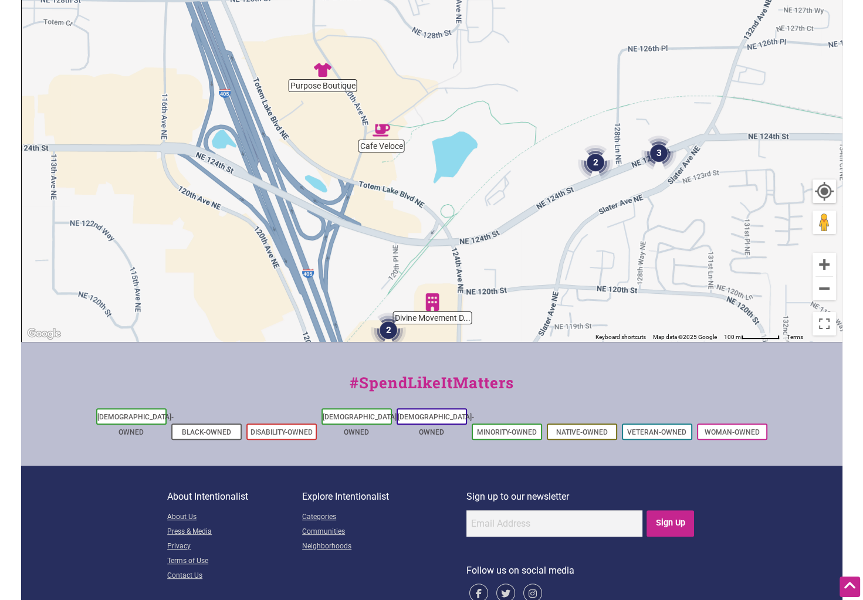
drag, startPoint x: 285, startPoint y: 180, endPoint x: 487, endPoint y: 248, distance: 212.9
click at [487, 248] on div "To navigate, press the arrow keys." at bounding box center [432, 113] width 820 height 456
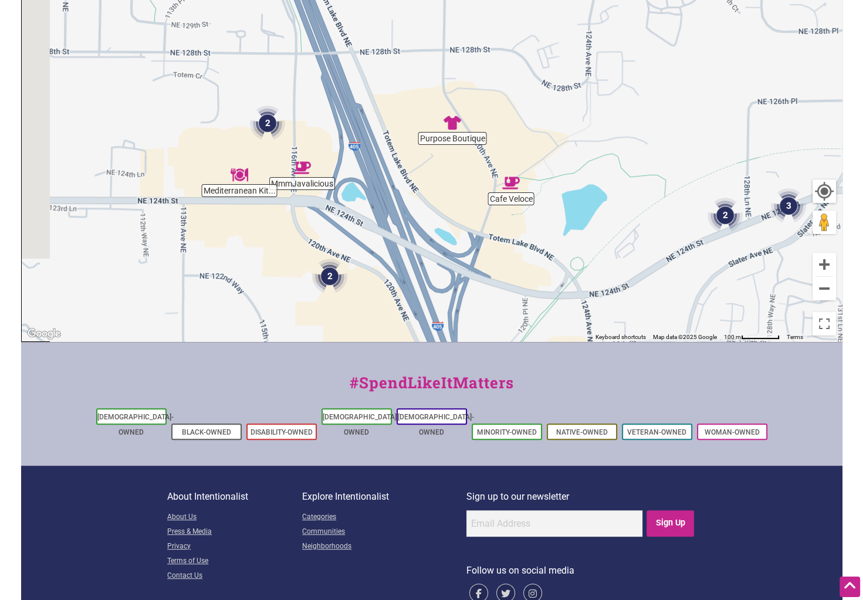
drag, startPoint x: 321, startPoint y: 109, endPoint x: 448, endPoint y: 162, distance: 138.0
click at [448, 162] on div "To navigate, press the arrow keys." at bounding box center [432, 113] width 820 height 456
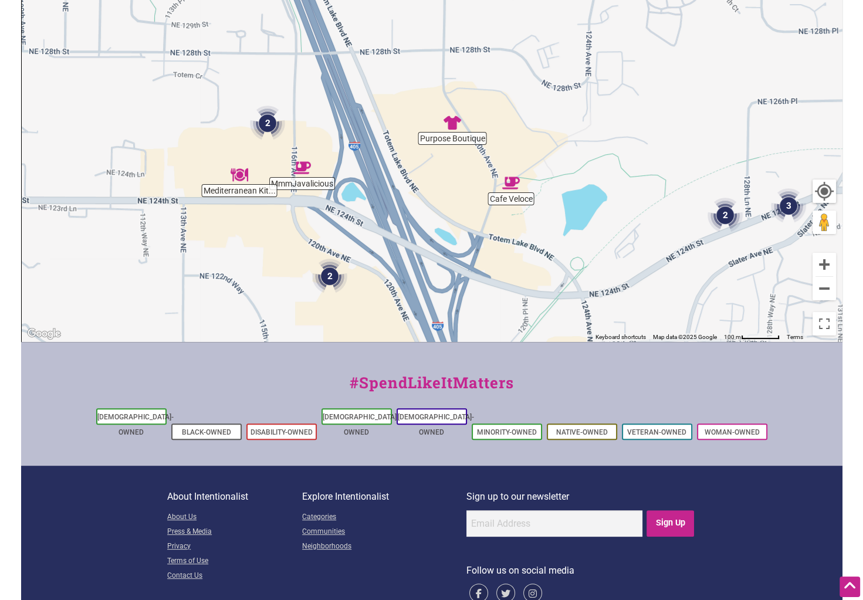
click at [325, 275] on img "2" at bounding box center [329, 276] width 35 height 35
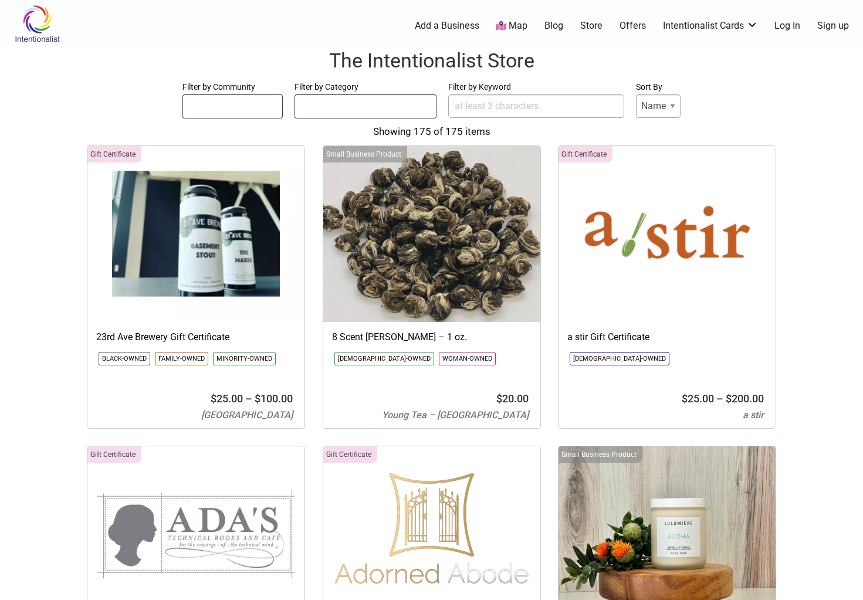
select select
click at [383, 107] on ul at bounding box center [365, 104] width 141 height 19
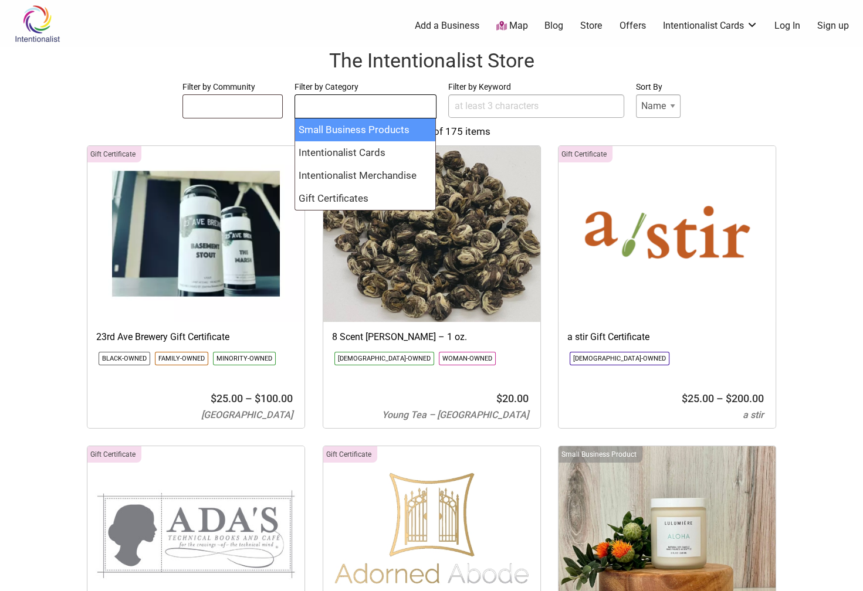
select select "2165"
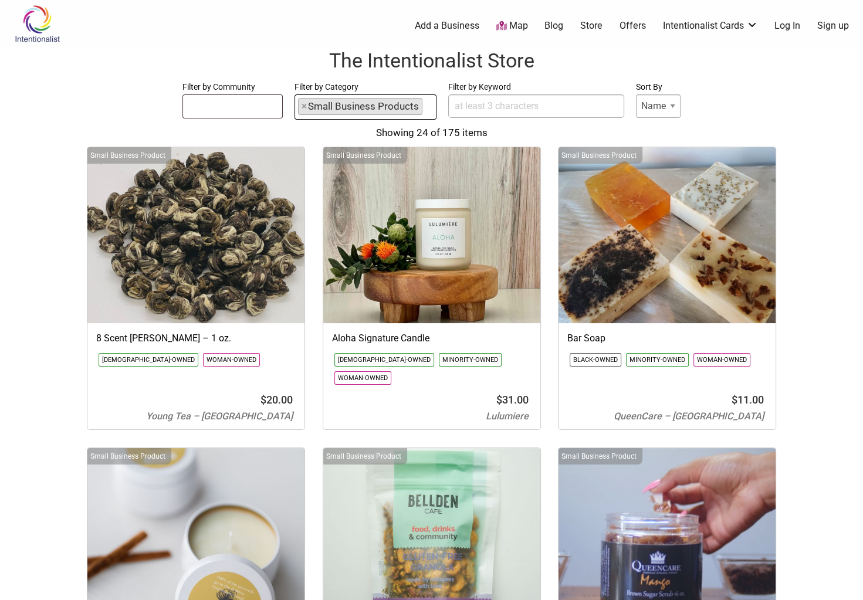
click at [487, 105] on input "Filter by Keyword" at bounding box center [536, 105] width 176 height 23
click at [286, 59] on h1 "The Intentionalist Store" at bounding box center [431, 61] width 839 height 28
click at [513, 26] on link "Map" at bounding box center [512, 25] width 32 height 13
